Goal: Information Seeking & Learning: Compare options

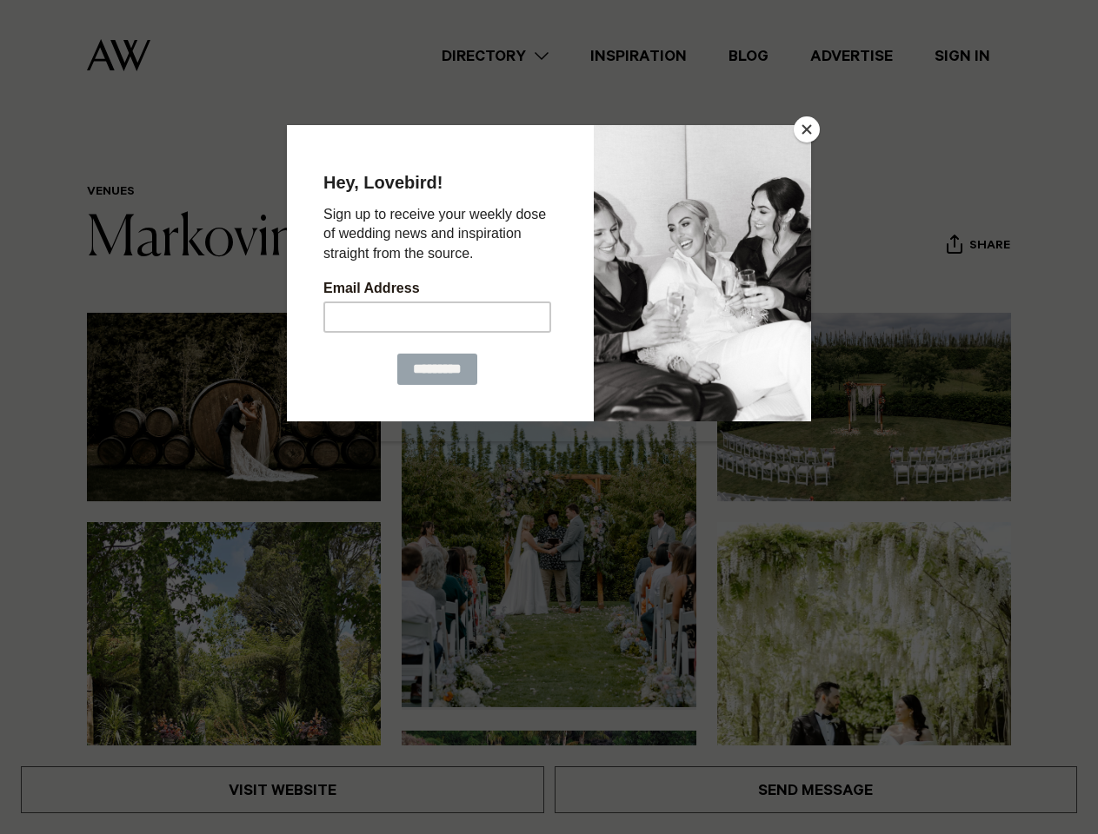
click at [807, 129] on button "Close" at bounding box center [806, 129] width 26 height 26
